Goal: Task Accomplishment & Management: Complete application form

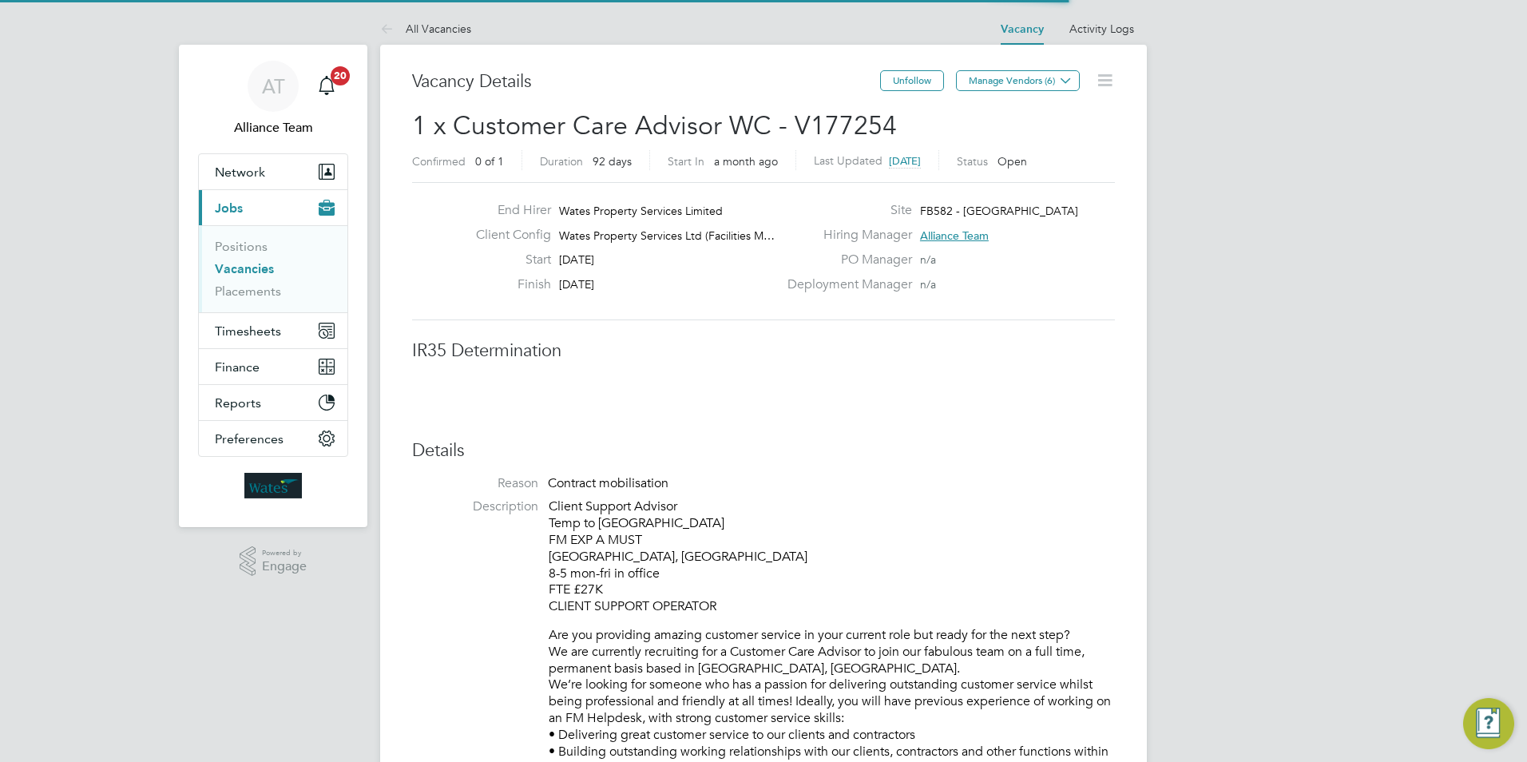
scroll to position [26, 315]
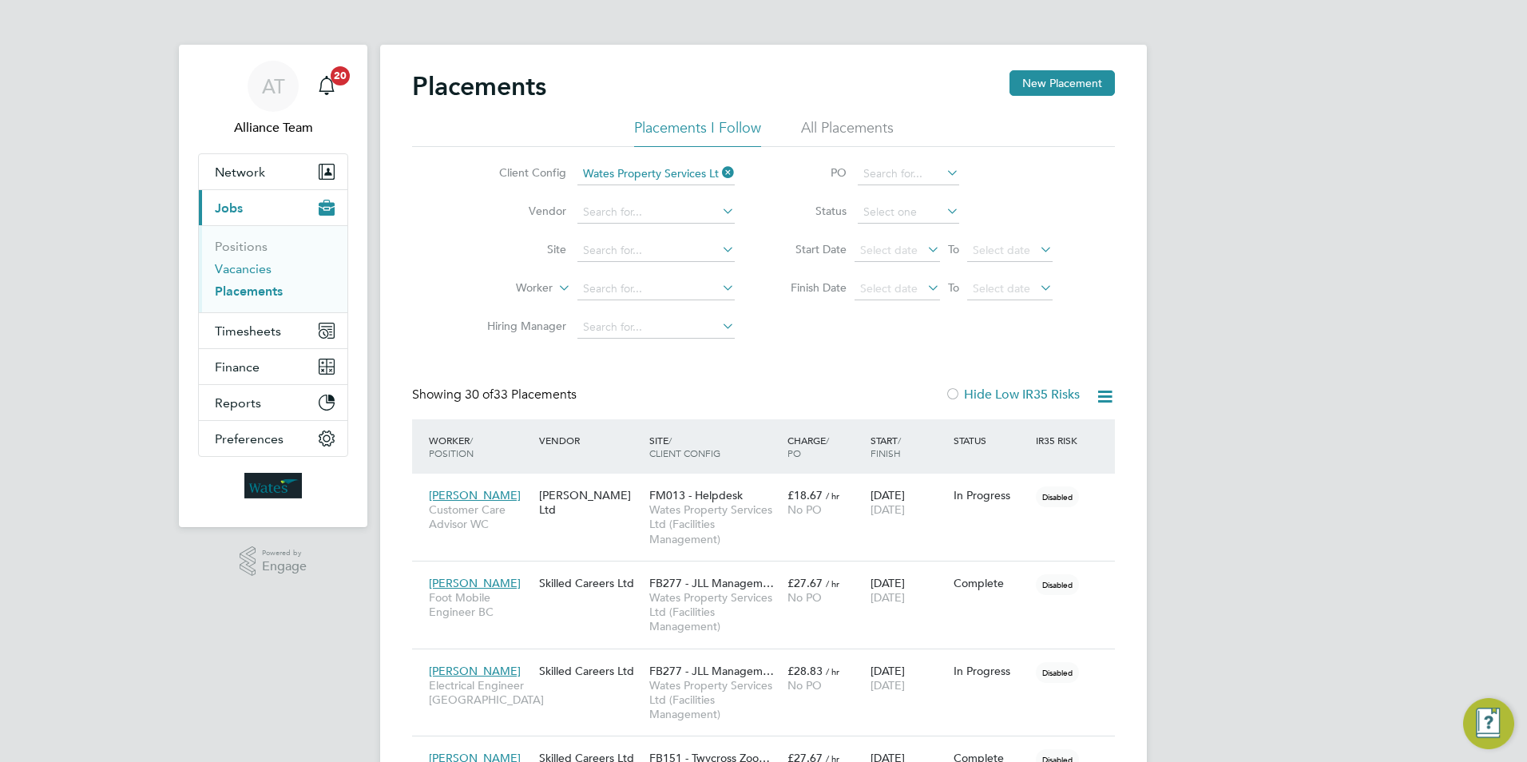
click at [260, 264] on link "Vacancies" at bounding box center [243, 268] width 57 height 15
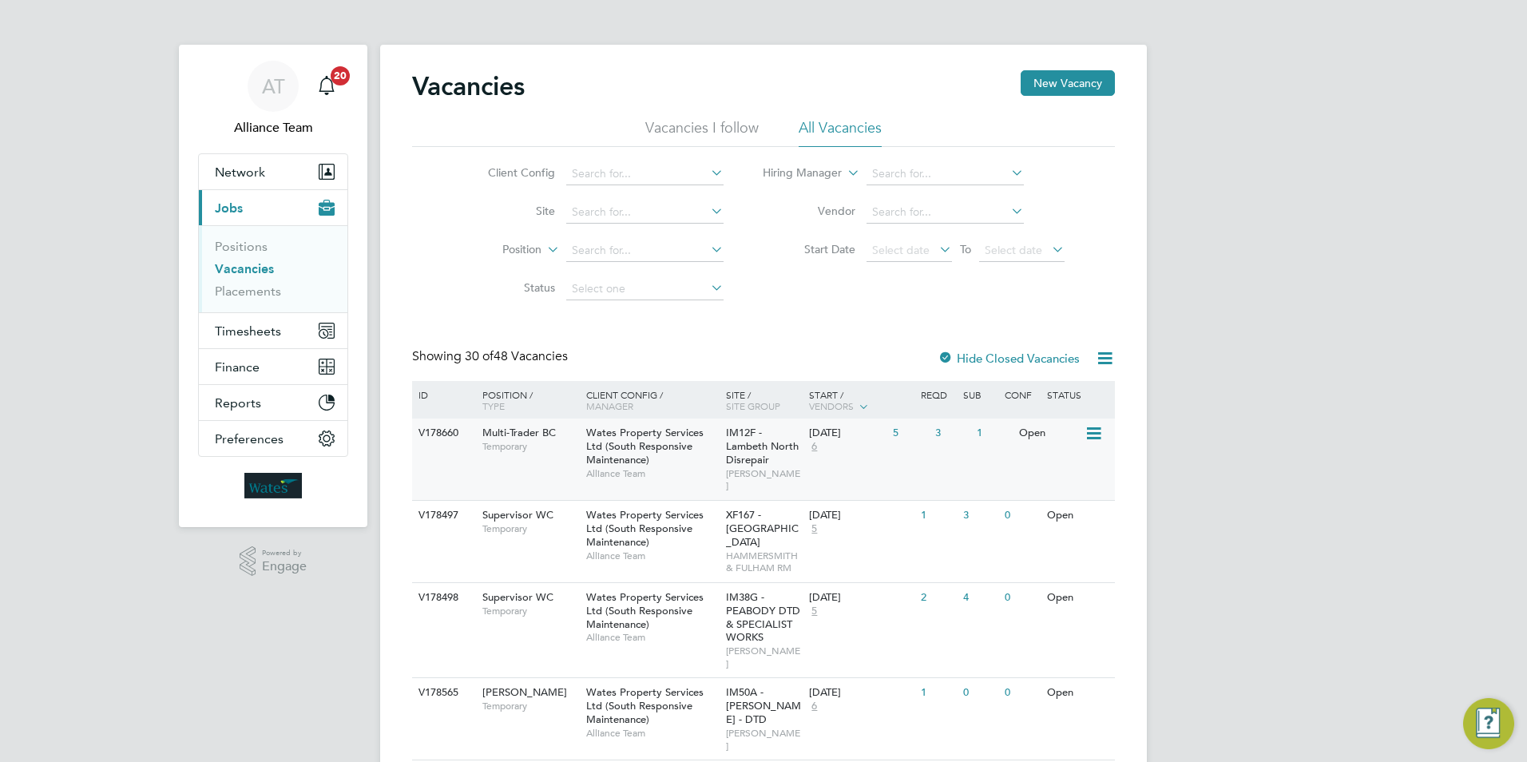
click at [474, 430] on div "Multi-Trader BC Temporary" at bounding box center [526, 439] width 112 height 42
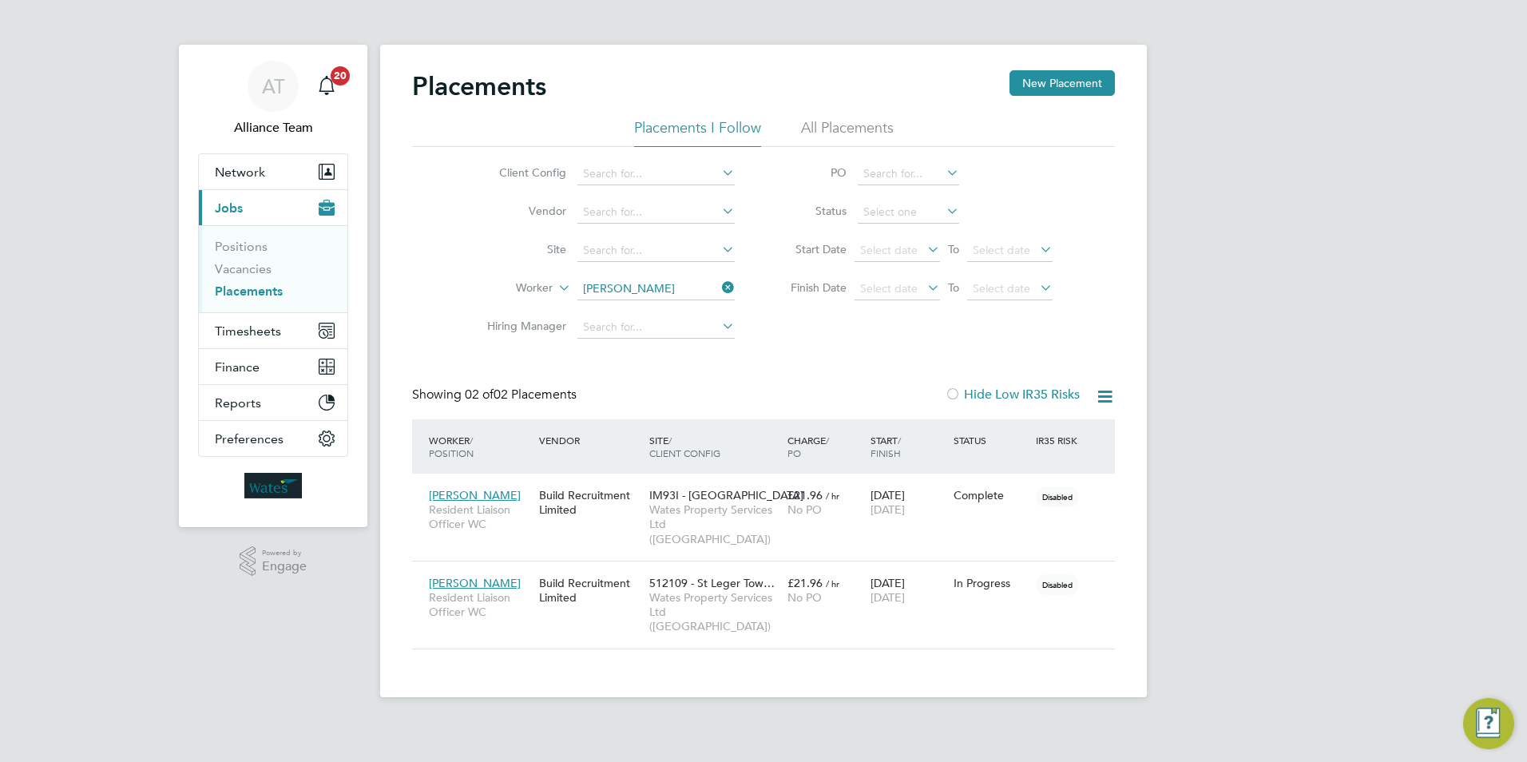
scroll to position [75, 139]
click at [238, 270] on link "Vacancies" at bounding box center [243, 268] width 57 height 15
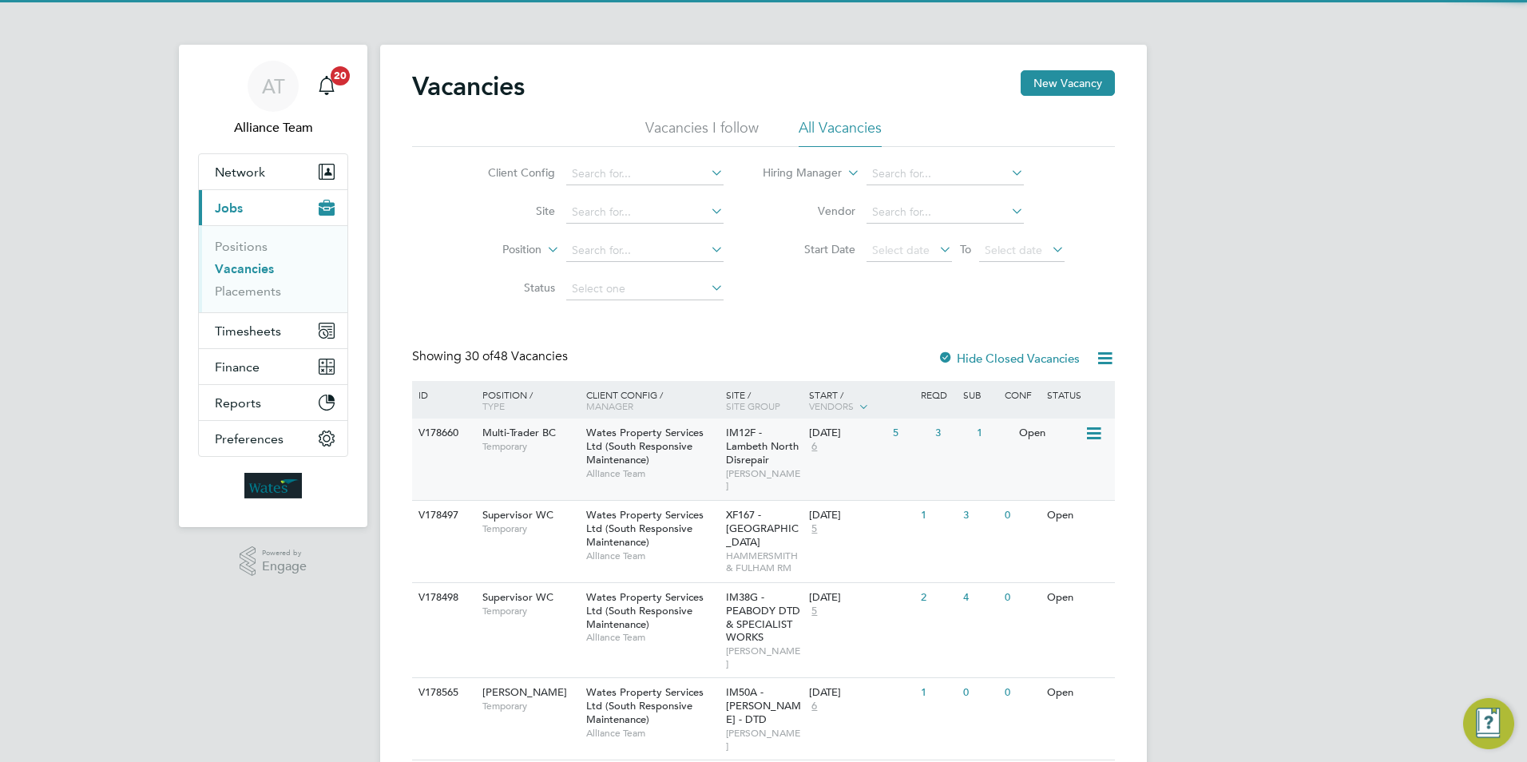
click at [515, 466] on div "V178660 Multi-Trader BC Temporary Wates Property Services Ltd (South Responsive…" at bounding box center [763, 458] width 703 height 81
